Goal: Navigation & Orientation: Find specific page/section

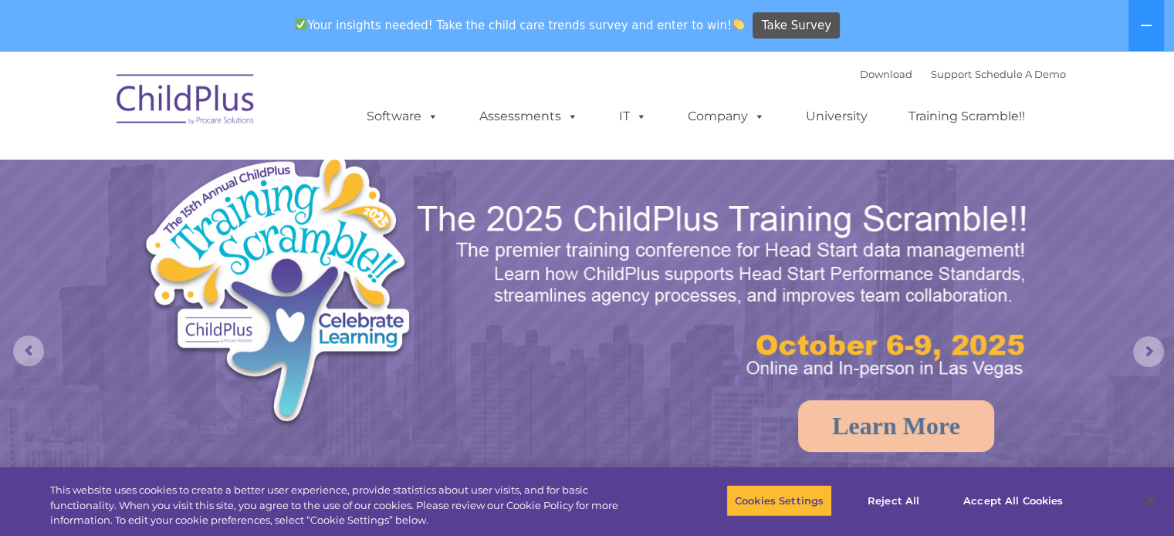
select select "MEDIUM"
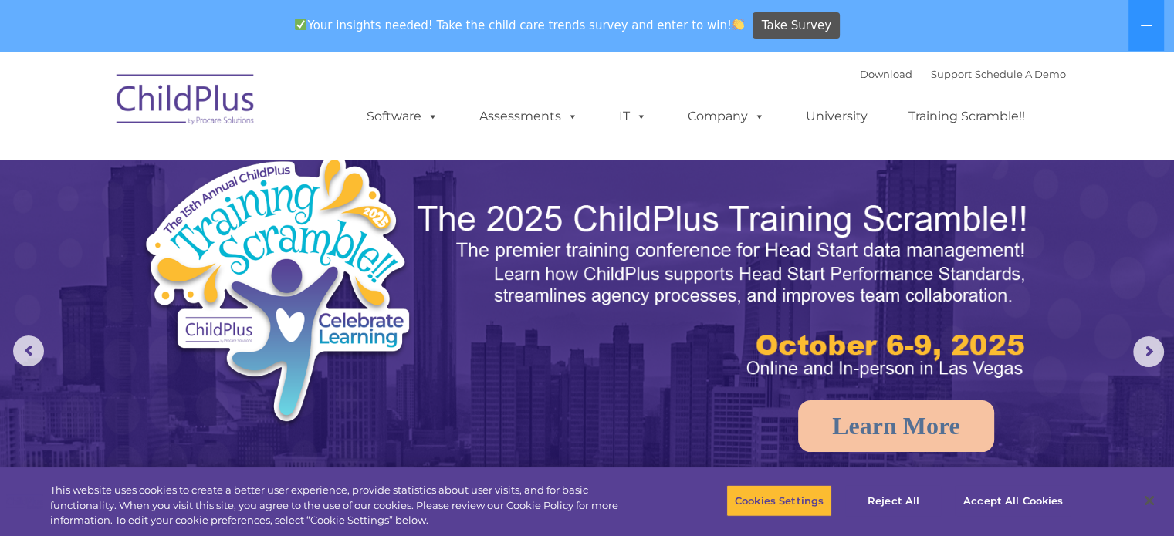
click at [179, 89] on img at bounding box center [186, 101] width 154 height 77
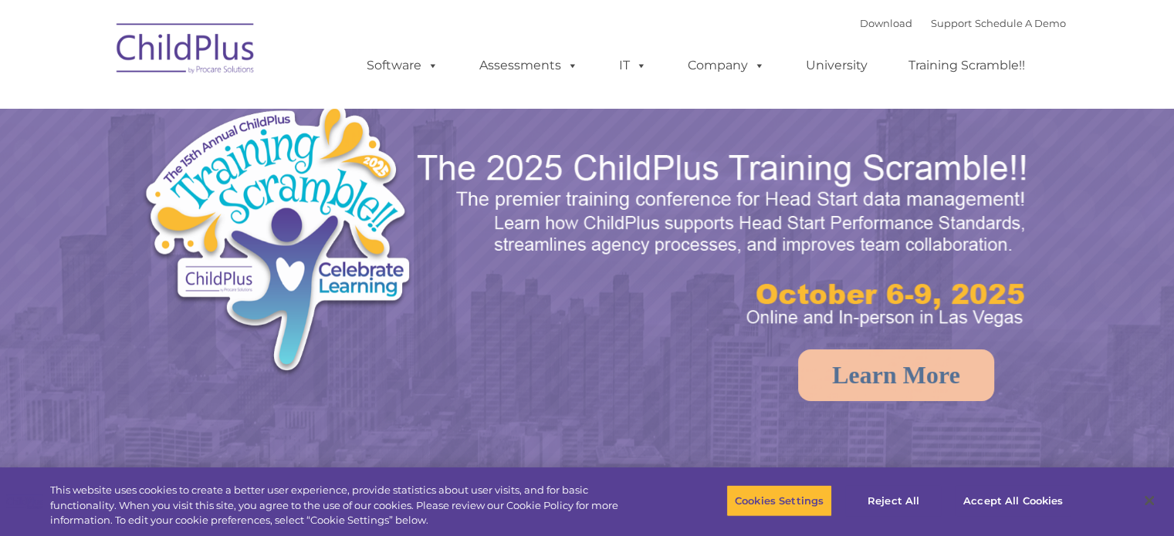
select select "MEDIUM"
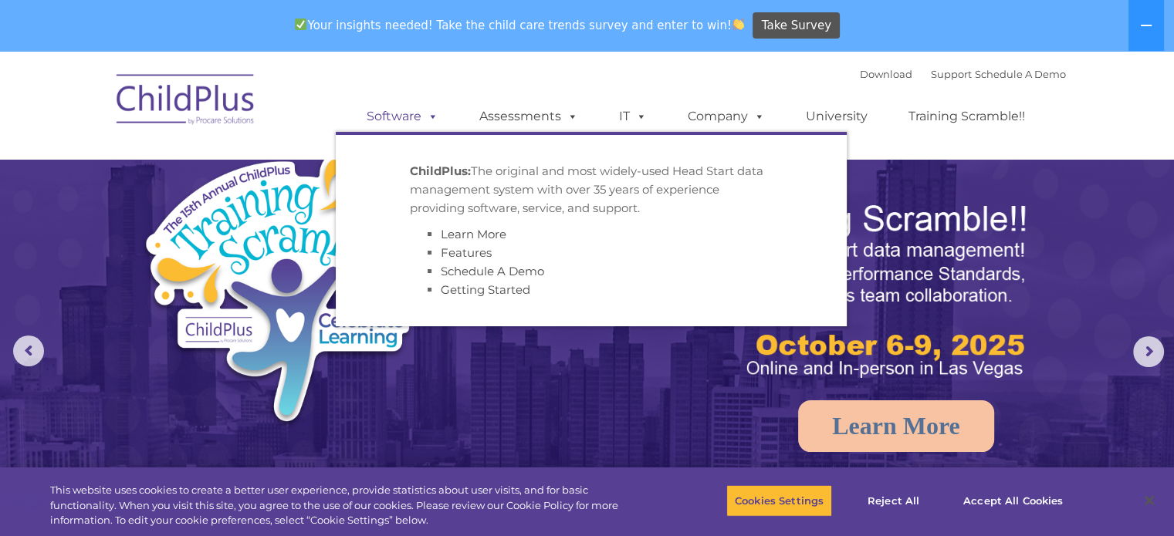
click at [409, 119] on link "Software" at bounding box center [402, 116] width 103 height 31
